Goal: Information Seeking & Learning: Learn about a topic

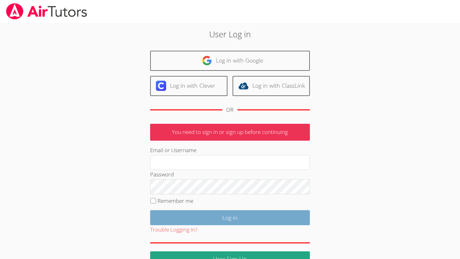
type input "owenlogan"
click at [190, 218] on input "Log in" at bounding box center [230, 218] width 160 height 15
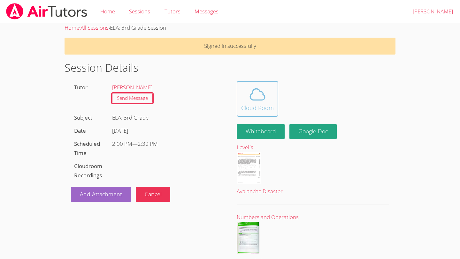
click at [266, 94] on icon at bounding box center [258, 95] width 18 height 18
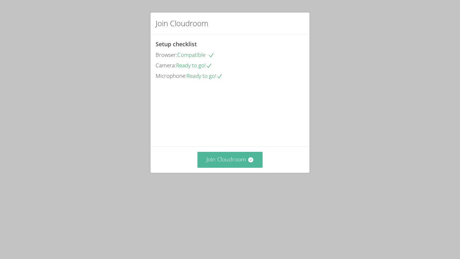
click at [228, 168] on button "Join Cloudroom" at bounding box center [230, 160] width 66 height 16
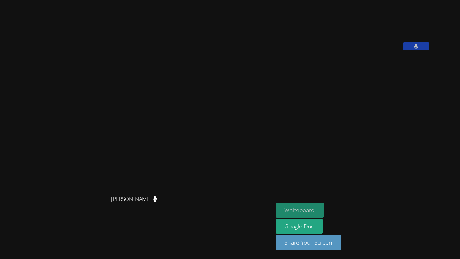
click at [324, 209] on button "Whiteboard" at bounding box center [300, 210] width 48 height 15
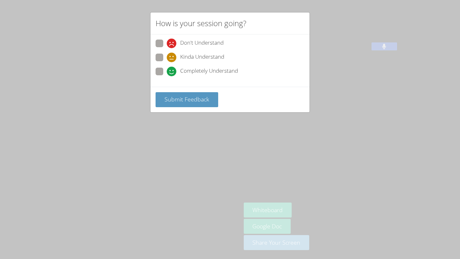
click at [212, 69] on span "Completely Understand" at bounding box center [209, 72] width 58 height 10
click at [172, 69] on input "Completely Understand" at bounding box center [169, 70] width 5 height 5
radio input "true"
